Goal: Transaction & Acquisition: Purchase product/service

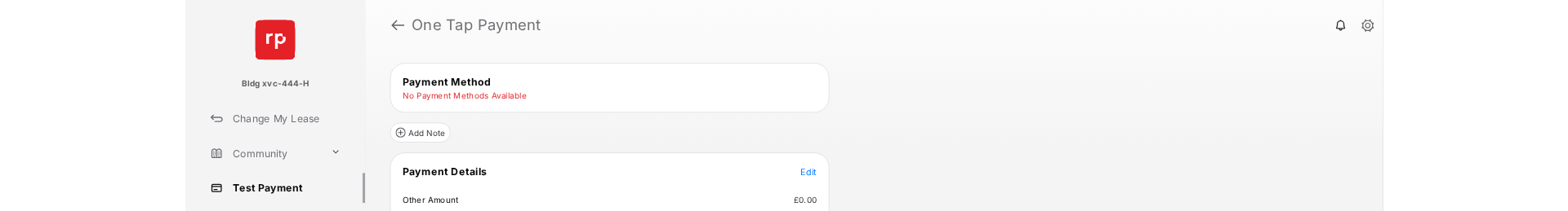
scroll to position [82, 0]
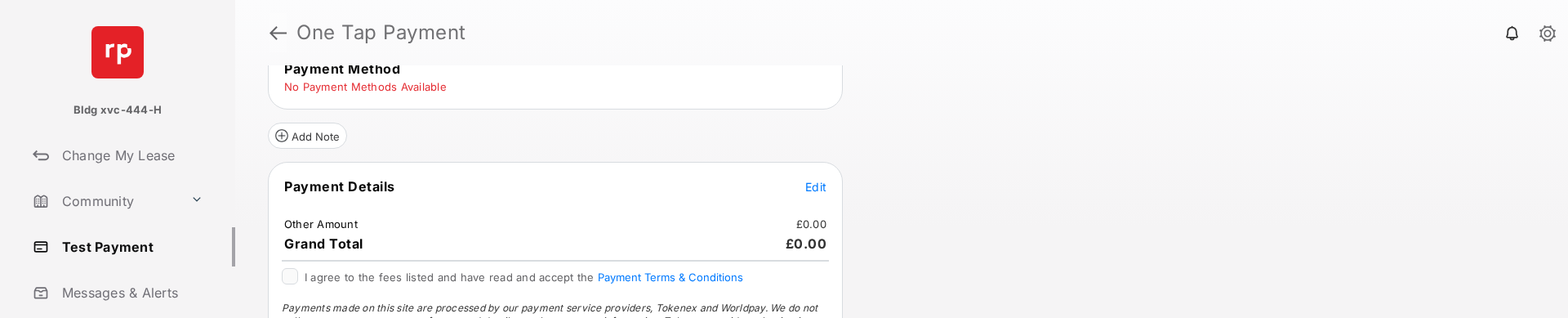
click at [283, 31] on link at bounding box center [278, 32] width 17 height 39
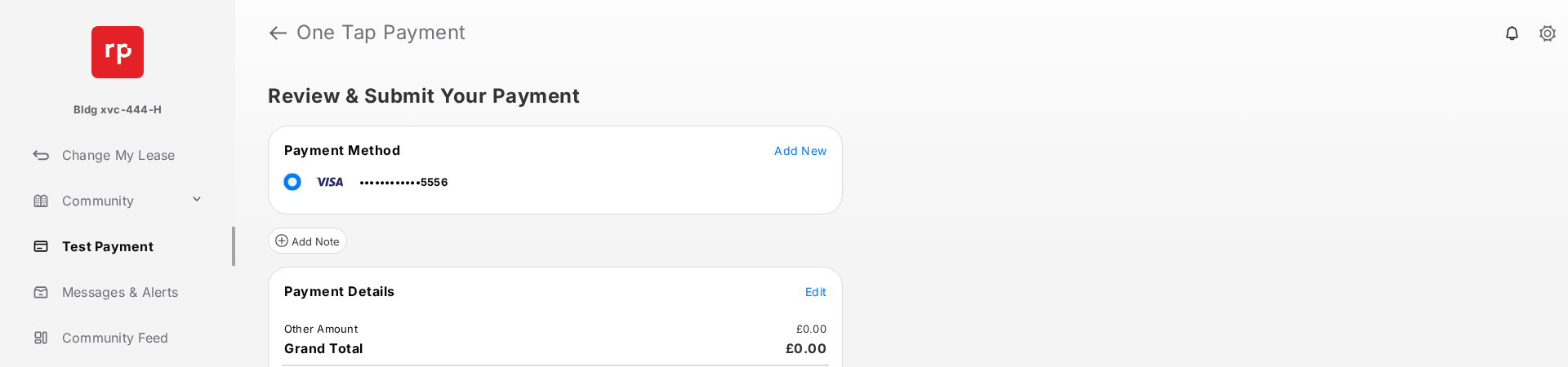
click at [814, 210] on span "Edit" at bounding box center [816, 291] width 21 height 14
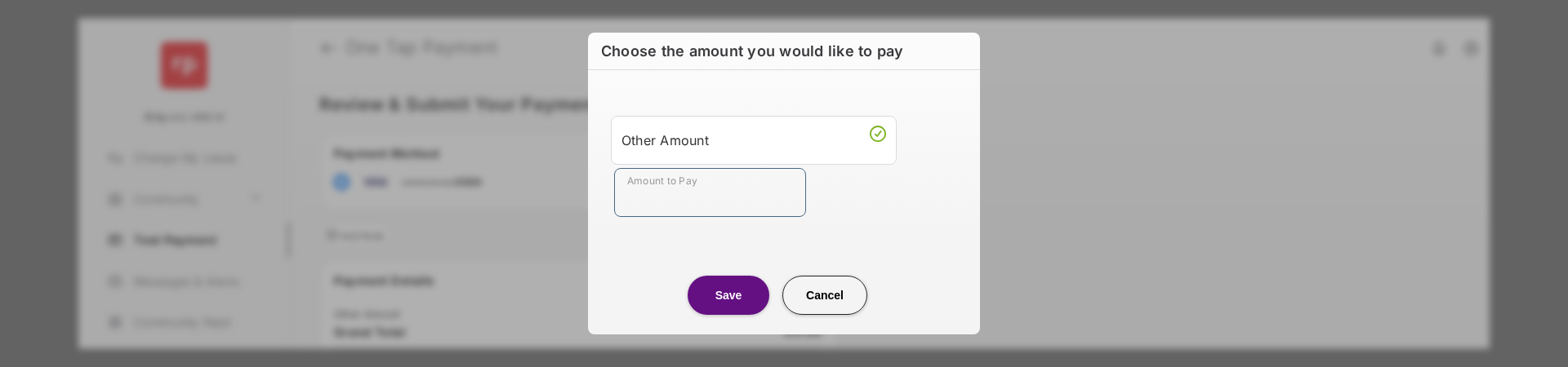
click at [677, 207] on input "Amount to Pay" at bounding box center [710, 192] width 192 height 49
type input "**"
click at [740, 210] on button "Save" at bounding box center [728, 294] width 82 height 39
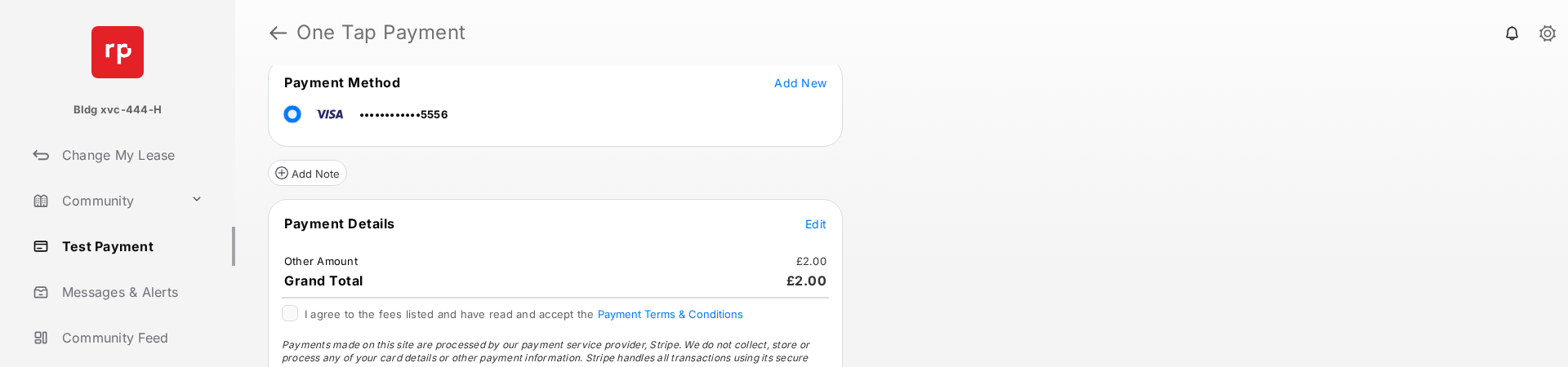
scroll to position [158, 0]
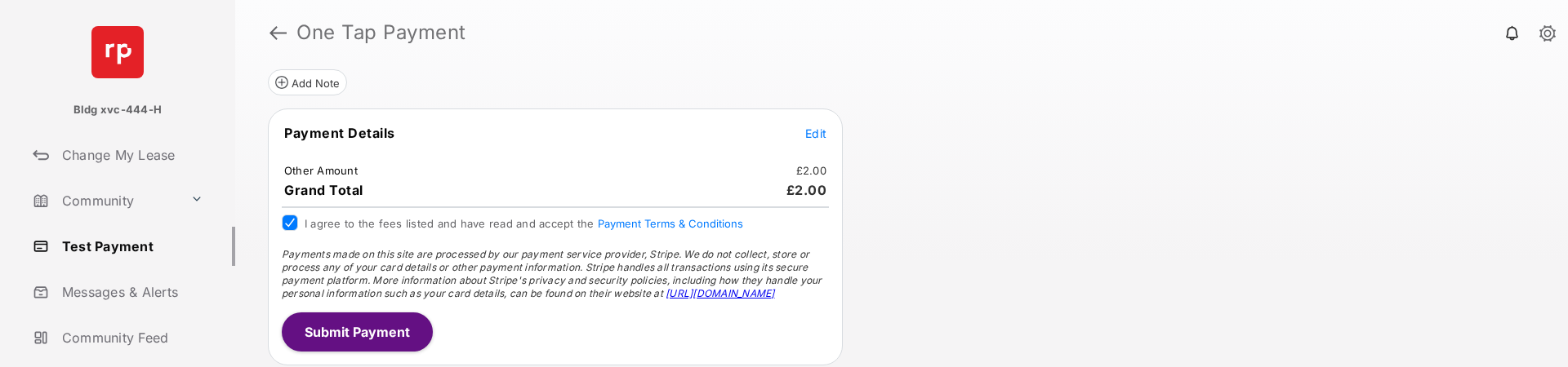
click at [363, 210] on button "Submit Payment" at bounding box center [357, 332] width 151 height 39
